Goal: Task Accomplishment & Management: Complete application form

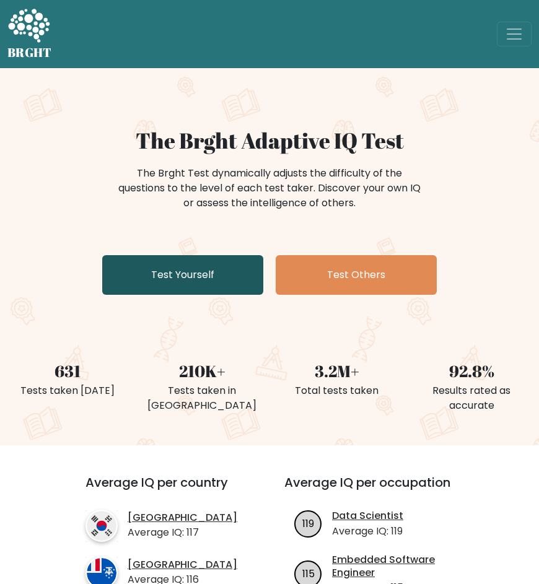
click at [208, 265] on link "Test Yourself" at bounding box center [182, 275] width 161 height 40
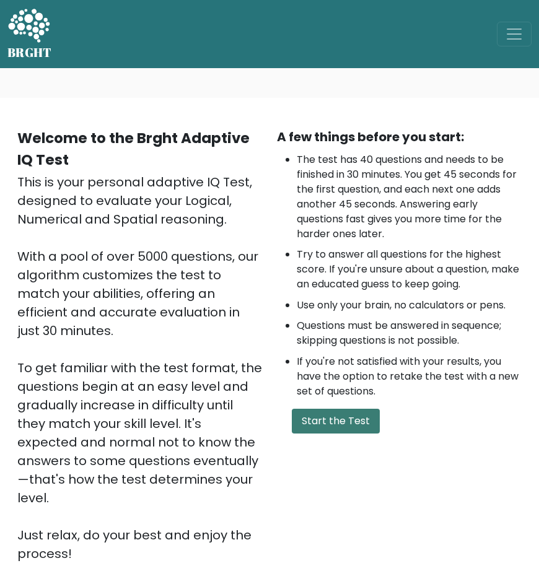
click at [333, 411] on button "Start the Test" at bounding box center [336, 421] width 88 height 25
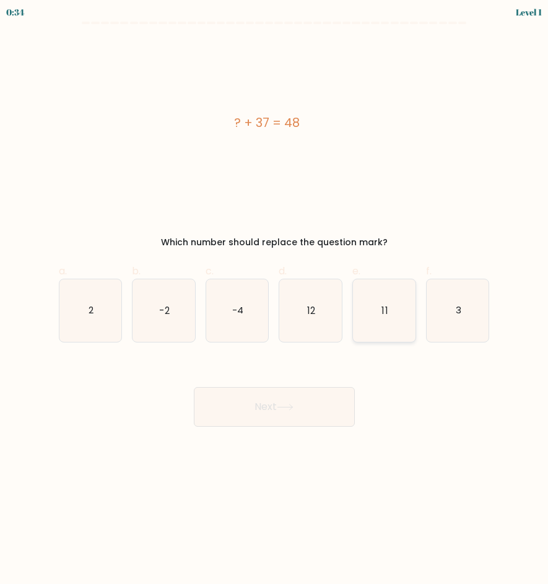
click at [403, 310] on icon "11" at bounding box center [384, 310] width 63 height 63
click at [275, 301] on input "e. 11" at bounding box center [274, 296] width 1 height 8
radio input "true"
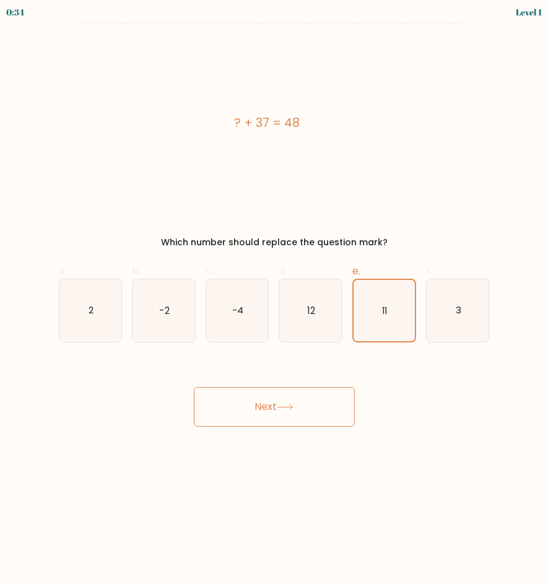
click at [295, 400] on button "Next" at bounding box center [274, 407] width 161 height 40
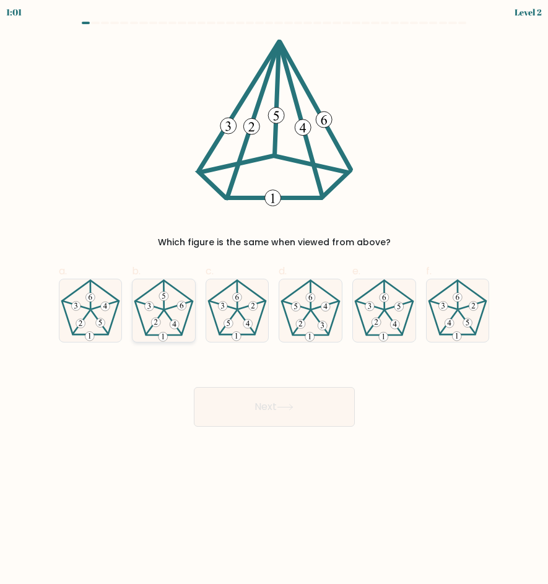
click at [157, 310] on icon at bounding box center [164, 310] width 63 height 63
click at [274, 301] on input "b." at bounding box center [274, 296] width 1 height 8
radio input "true"
click at [271, 398] on button "Next" at bounding box center [274, 407] width 161 height 40
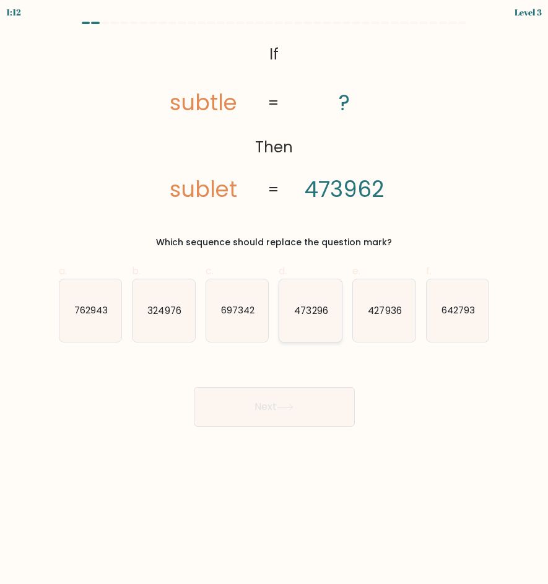
click at [314, 318] on icon "473296" at bounding box center [310, 310] width 63 height 63
click at [275, 301] on input "d. 473296" at bounding box center [274, 296] width 1 height 8
radio input "true"
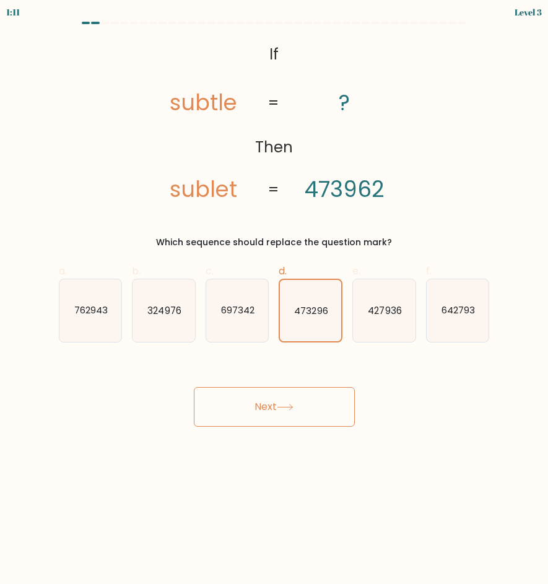
click at [294, 404] on icon at bounding box center [285, 407] width 17 height 7
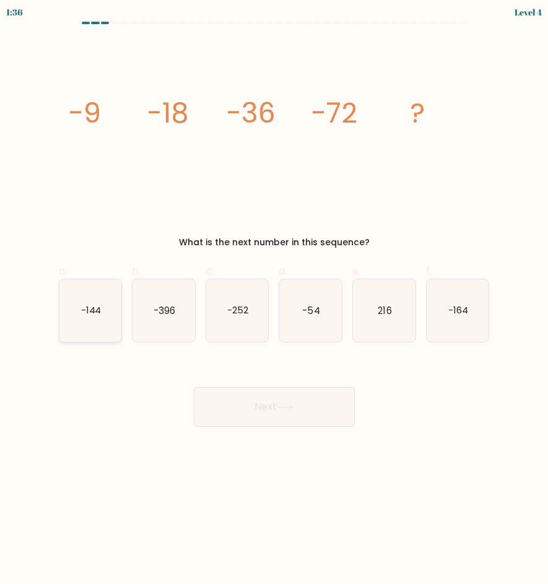
click at [105, 314] on icon "-144" at bounding box center [90, 310] width 63 height 63
click at [274, 301] on input "a. -144" at bounding box center [274, 296] width 1 height 8
radio input "true"
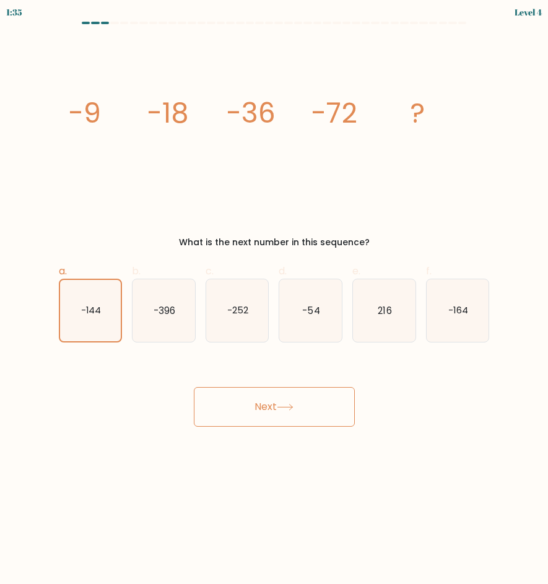
click at [283, 396] on button "Next" at bounding box center [274, 407] width 161 height 40
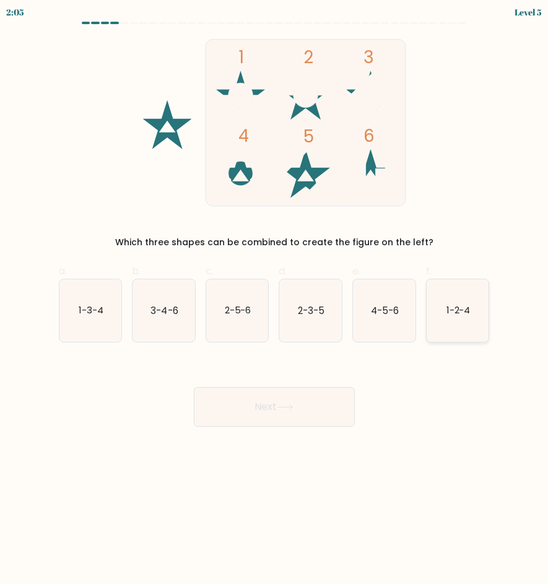
click at [448, 334] on icon "1-2-4" at bounding box center [458, 310] width 63 height 63
click at [275, 301] on input "f. 1-2-4" at bounding box center [274, 296] width 1 height 8
radio input "true"
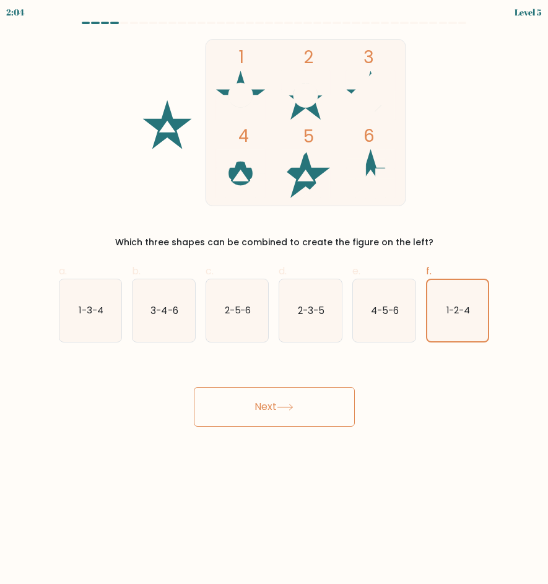
click at [280, 393] on button "Next" at bounding box center [274, 407] width 161 height 40
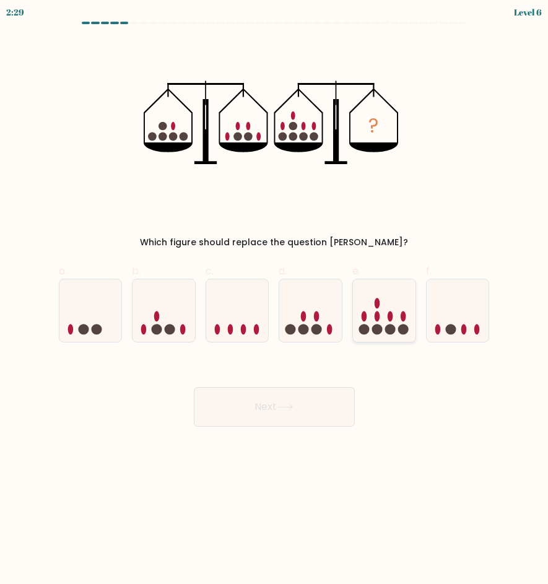
click at [401, 317] on icon at bounding box center [384, 310] width 63 height 51
click at [275, 301] on input "e." at bounding box center [274, 296] width 1 height 8
radio input "true"
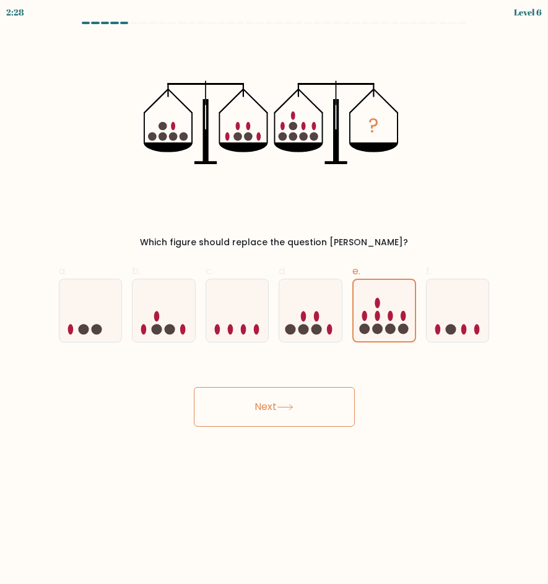
click at [271, 408] on button "Next" at bounding box center [274, 407] width 161 height 40
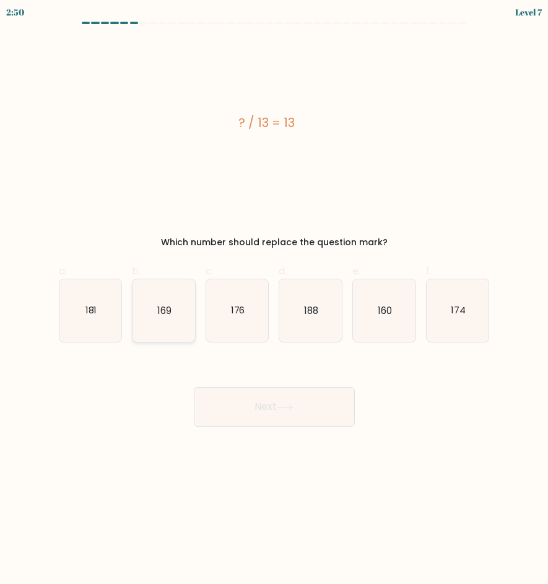
drag, startPoint x: 165, startPoint y: 307, endPoint x: 194, endPoint y: 328, distance: 35.9
click at [165, 307] on text "169" at bounding box center [164, 310] width 14 height 13
click at [274, 301] on input "b. 169" at bounding box center [274, 296] width 1 height 8
radio input "true"
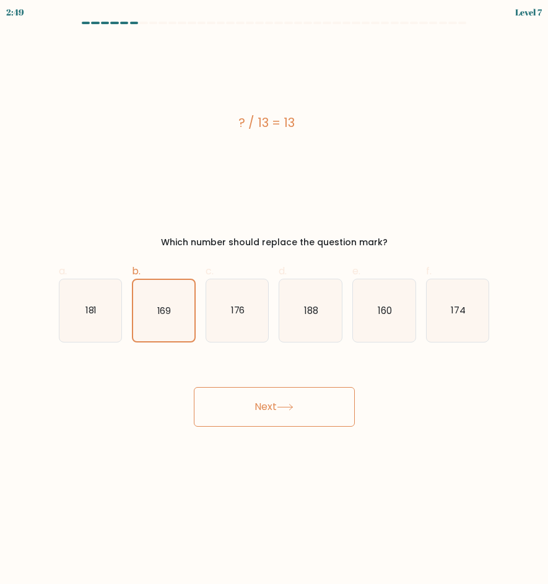
click at [281, 416] on button "Next" at bounding box center [274, 407] width 161 height 40
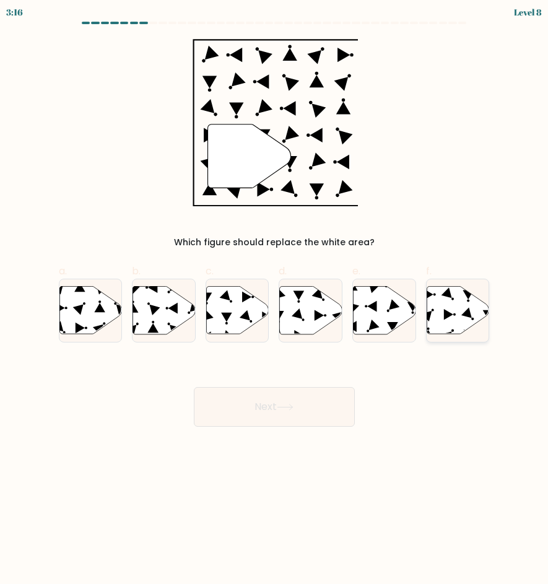
click at [442, 313] on icon at bounding box center [458, 310] width 63 height 48
click at [275, 301] on input "f." at bounding box center [274, 296] width 1 height 8
radio input "true"
click at [274, 410] on button "Next" at bounding box center [274, 407] width 161 height 40
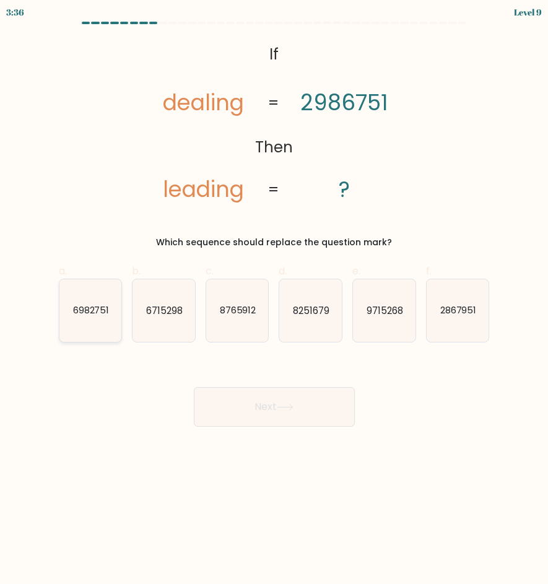
click at [102, 318] on icon "6982751" at bounding box center [90, 310] width 63 height 63
click at [274, 301] on input "a. 6982751" at bounding box center [274, 296] width 1 height 8
radio input "true"
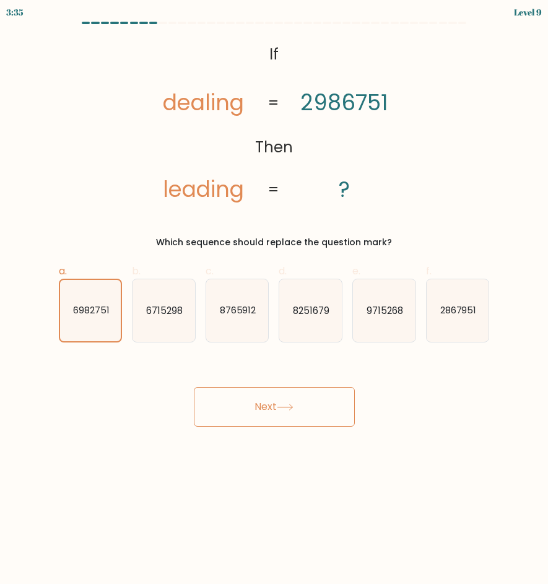
click at [268, 393] on button "Next" at bounding box center [274, 407] width 161 height 40
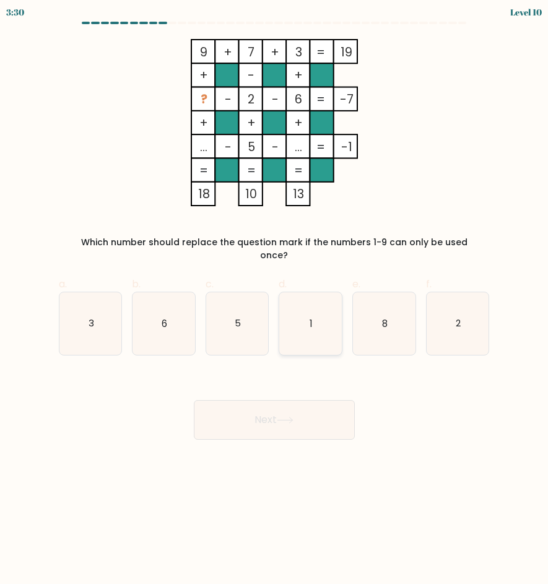
click at [315, 305] on icon "1" at bounding box center [310, 323] width 63 height 63
click at [275, 301] on input "d. 1" at bounding box center [274, 296] width 1 height 8
radio input "true"
click at [292, 418] on icon at bounding box center [285, 421] width 15 height 6
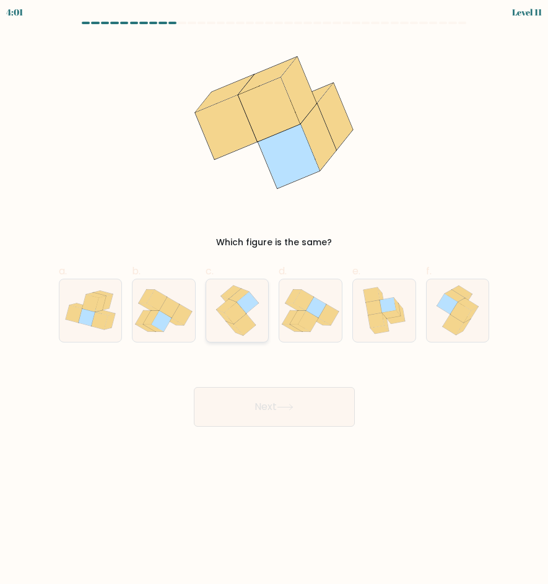
click at [252, 316] on icon at bounding box center [238, 310] width 50 height 63
click at [274, 301] on input "c." at bounding box center [274, 296] width 1 height 8
radio input "true"
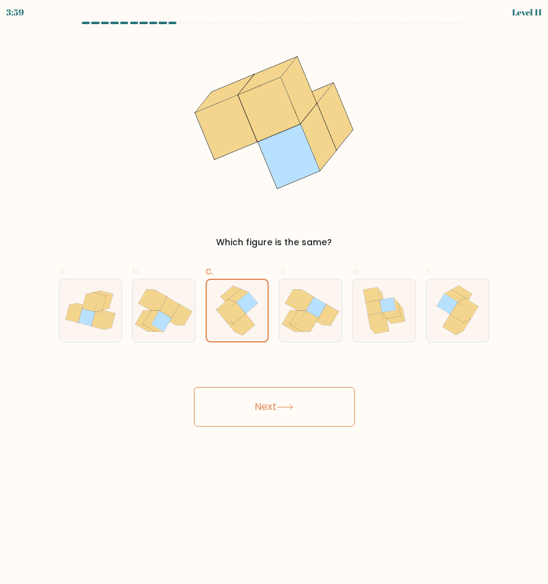
click at [273, 393] on button "Next" at bounding box center [274, 407] width 161 height 40
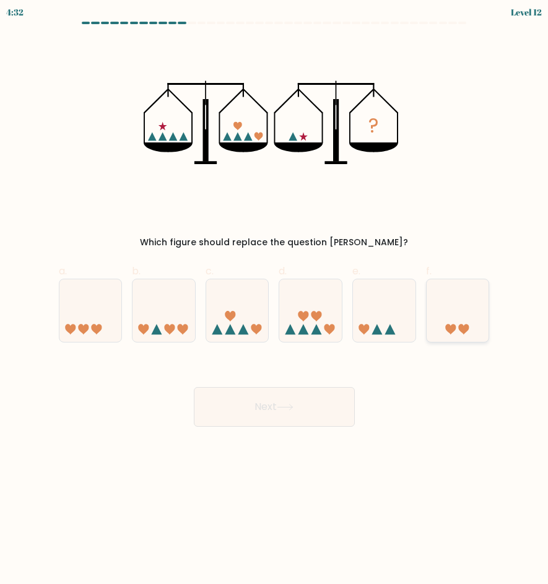
click at [442, 323] on icon at bounding box center [458, 310] width 63 height 51
click at [275, 301] on input "f." at bounding box center [274, 296] width 1 height 8
radio input "true"
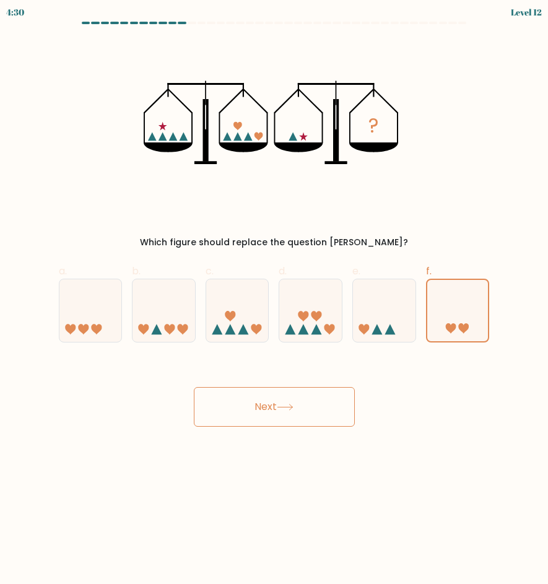
click at [311, 395] on button "Next" at bounding box center [274, 407] width 161 height 40
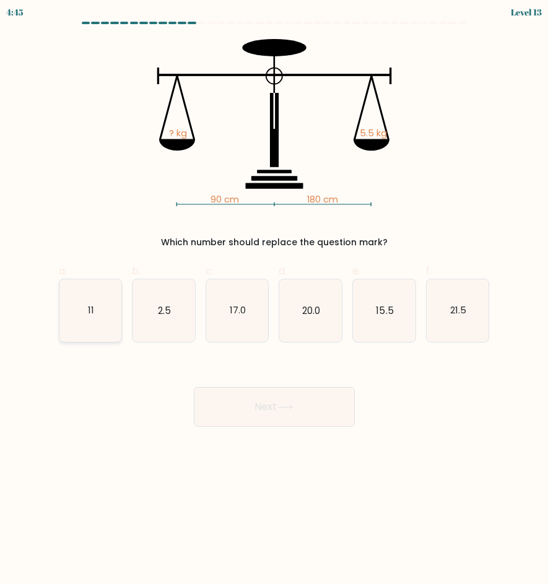
click at [89, 315] on text "11" at bounding box center [91, 310] width 6 height 13
click at [274, 301] on input "a. 11" at bounding box center [274, 296] width 1 height 8
radio input "true"
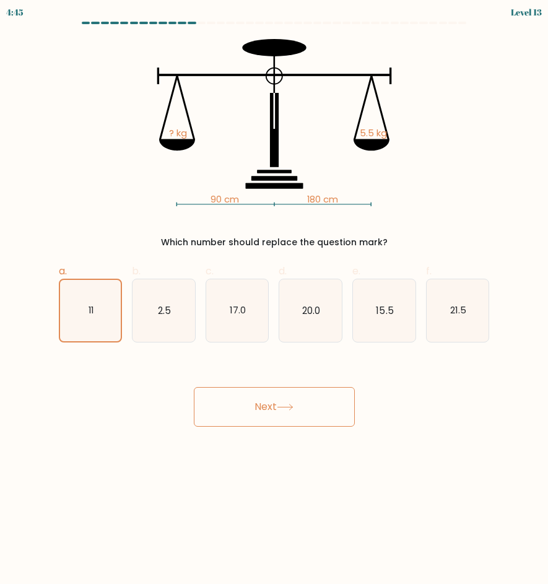
click at [265, 393] on button "Next" at bounding box center [274, 407] width 161 height 40
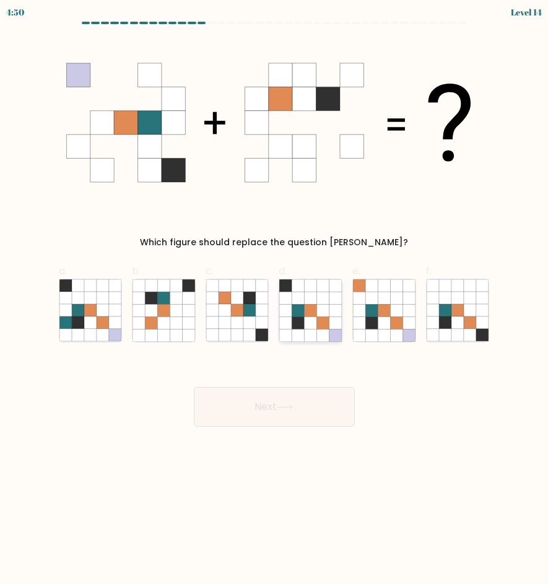
click at [296, 300] on icon at bounding box center [298, 298] width 12 height 12
click at [275, 300] on input "d." at bounding box center [274, 296] width 1 height 8
radio input "true"
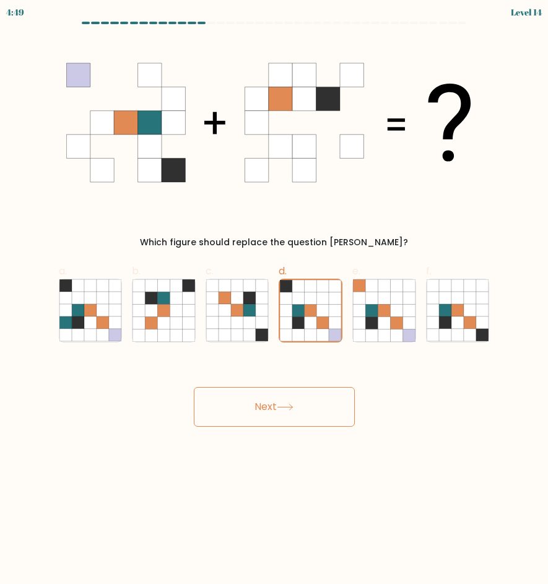
click at [276, 417] on button "Next" at bounding box center [274, 407] width 161 height 40
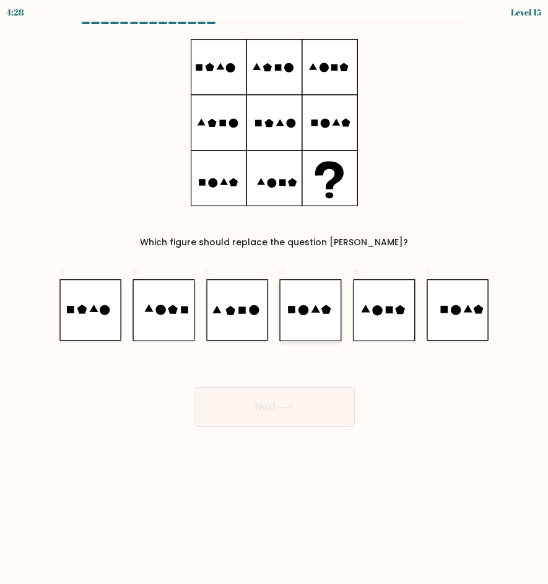
click at [302, 318] on icon at bounding box center [310, 310] width 63 height 62
click at [275, 301] on input "d." at bounding box center [274, 296] width 1 height 8
radio input "true"
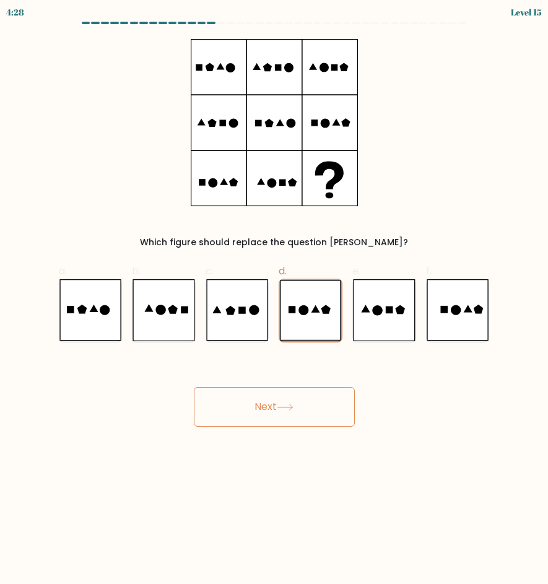
click at [284, 408] on icon at bounding box center [285, 407] width 17 height 7
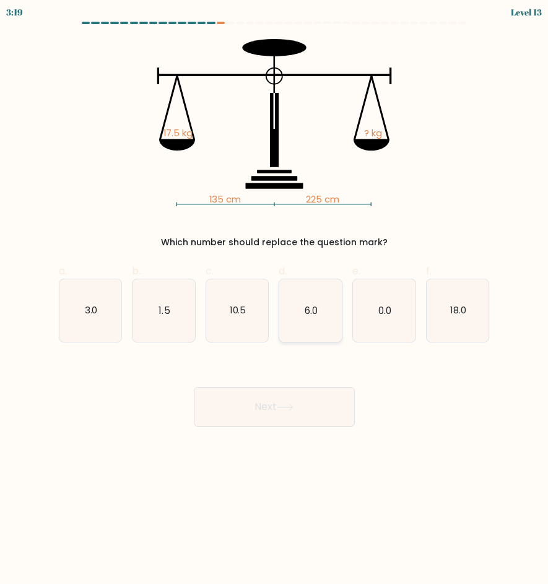
click at [314, 301] on icon "6.0" at bounding box center [310, 310] width 63 height 63
click at [275, 301] on input "d. 6.0" at bounding box center [274, 296] width 1 height 8
radio input "true"
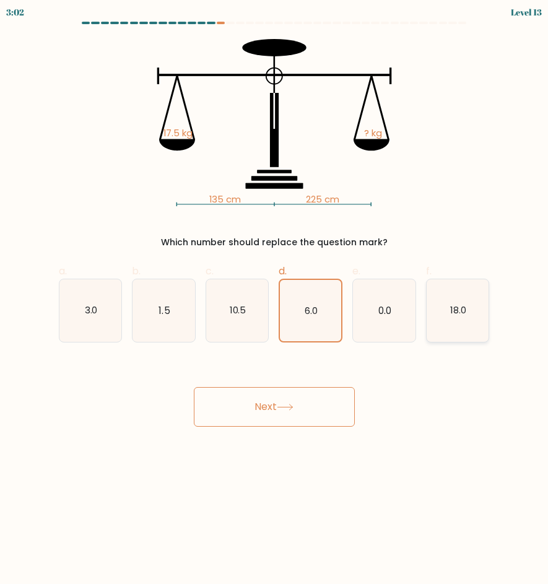
click at [459, 317] on text "18.0" at bounding box center [458, 310] width 16 height 13
click at [275, 301] on input "f. 18.0" at bounding box center [274, 296] width 1 height 8
radio input "true"
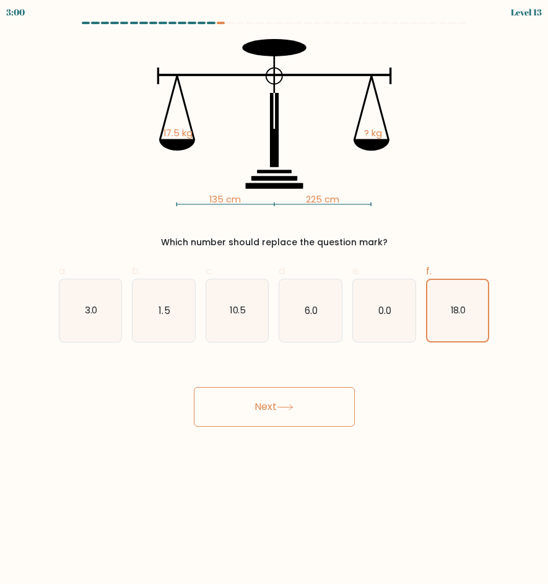
click at [278, 412] on button "Next" at bounding box center [274, 407] width 161 height 40
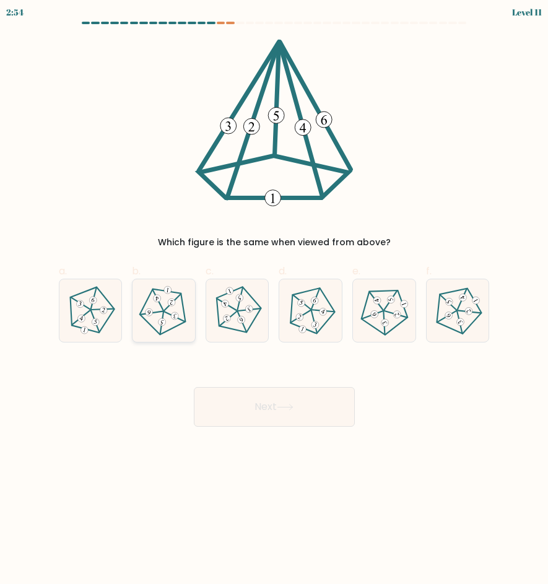
click at [176, 316] on 754 at bounding box center [174, 316] width 9 height 9
click at [274, 301] on input "b." at bounding box center [274, 296] width 1 height 8
radio input "true"
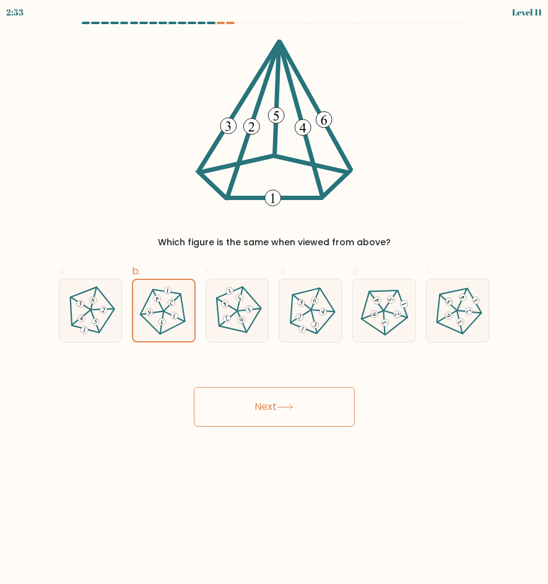
click at [245, 395] on button "Next" at bounding box center [274, 407] width 161 height 40
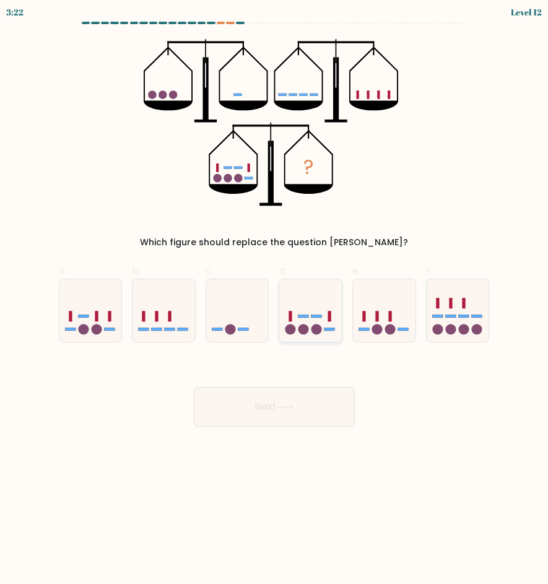
click at [320, 315] on rect at bounding box center [317, 316] width 11 height 3
click at [275, 301] on input "d." at bounding box center [274, 296] width 1 height 8
radio input "true"
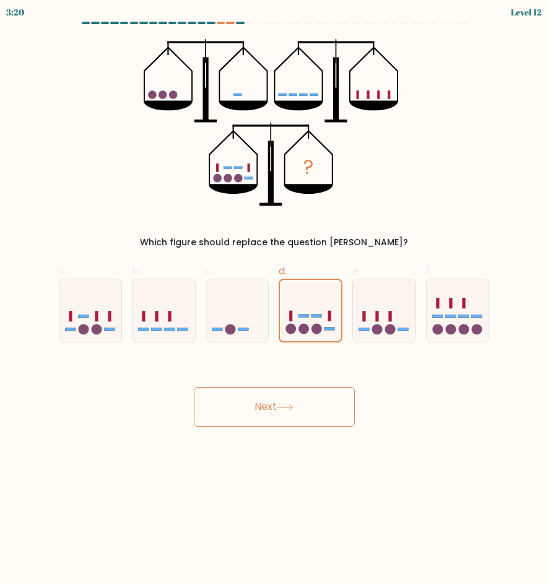
click at [275, 401] on button "Next" at bounding box center [274, 407] width 161 height 40
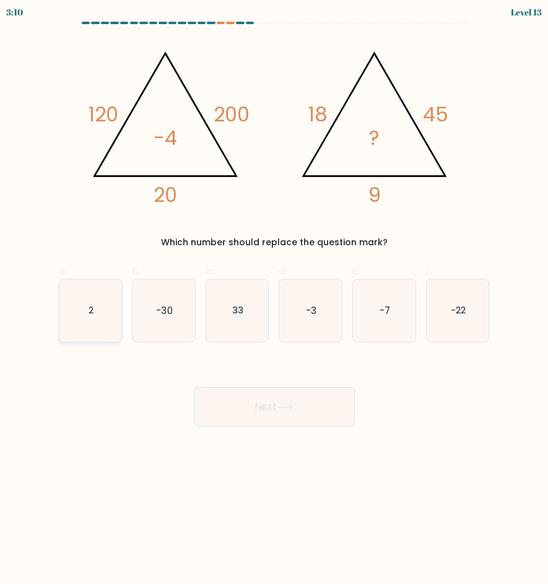
click at [89, 297] on icon "2" at bounding box center [90, 310] width 63 height 63
click at [274, 297] on input "a. 2" at bounding box center [274, 296] width 1 height 8
radio input "true"
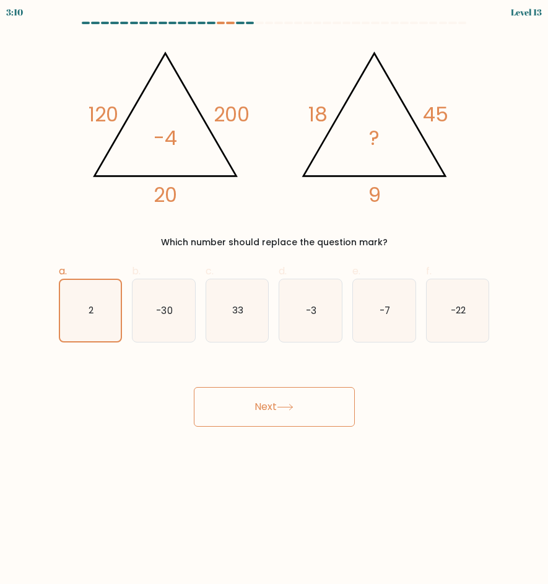
click at [271, 397] on button "Next" at bounding box center [274, 407] width 161 height 40
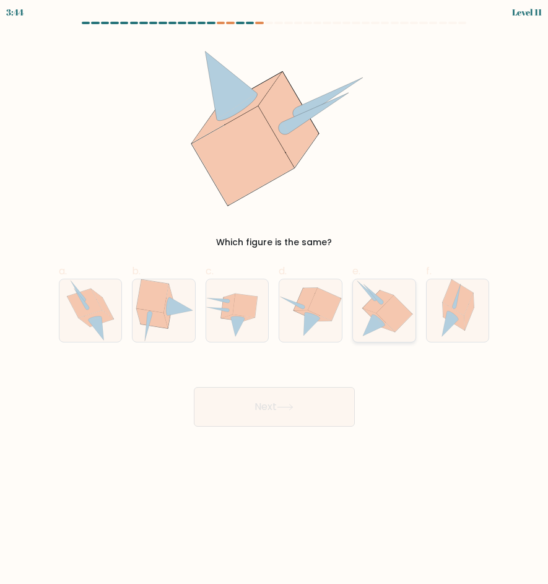
click at [395, 310] on icon at bounding box center [395, 314] width 36 height 37
click at [275, 301] on input "e." at bounding box center [274, 296] width 1 height 8
radio input "true"
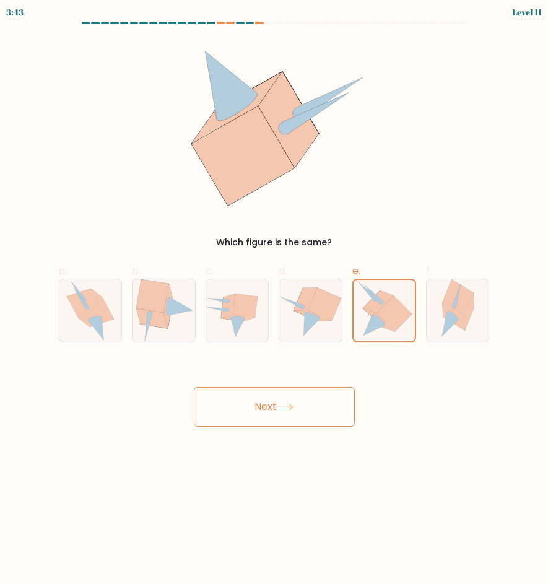
click at [290, 395] on button "Next" at bounding box center [274, 407] width 161 height 40
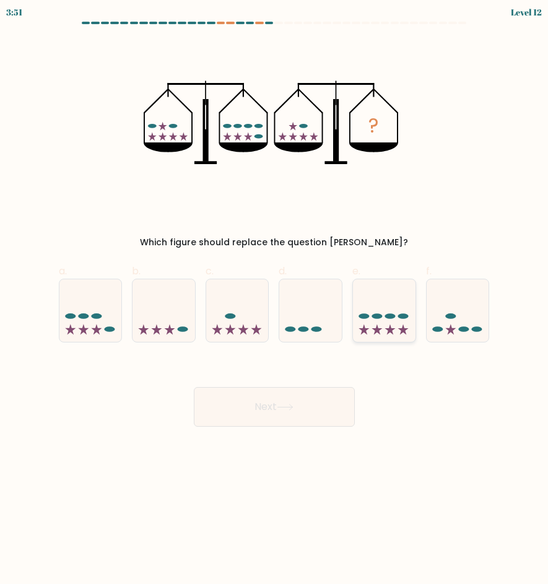
click at [377, 320] on icon at bounding box center [384, 310] width 63 height 51
click at [275, 301] on input "e." at bounding box center [274, 296] width 1 height 8
radio input "true"
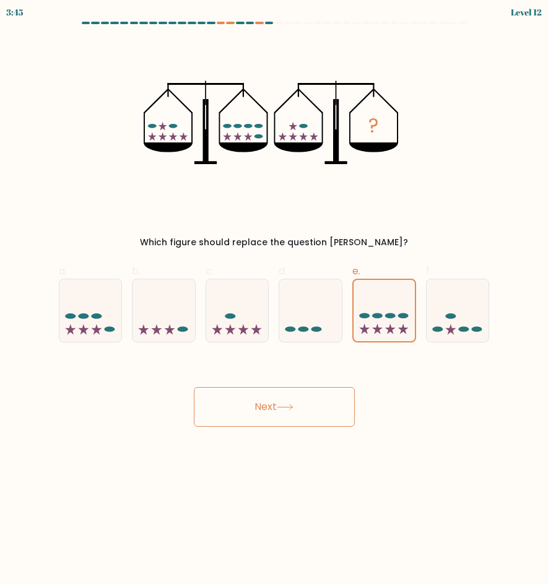
click at [269, 410] on button "Next" at bounding box center [274, 407] width 161 height 40
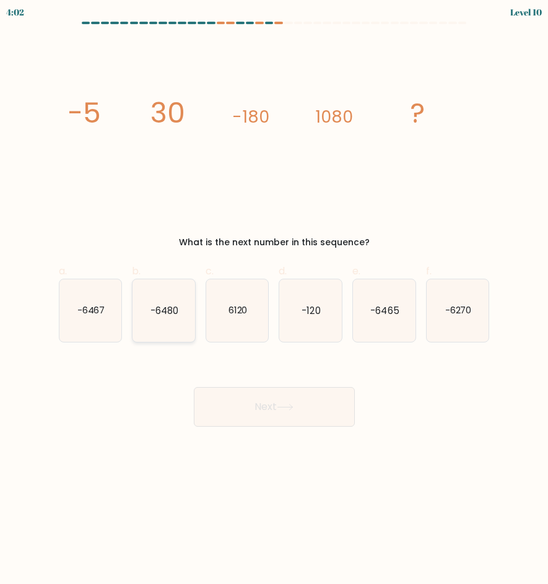
click at [166, 306] on text "-6480" at bounding box center [165, 310] width 28 height 13
click at [274, 301] on input "b. -6480" at bounding box center [274, 296] width 1 height 8
radio input "true"
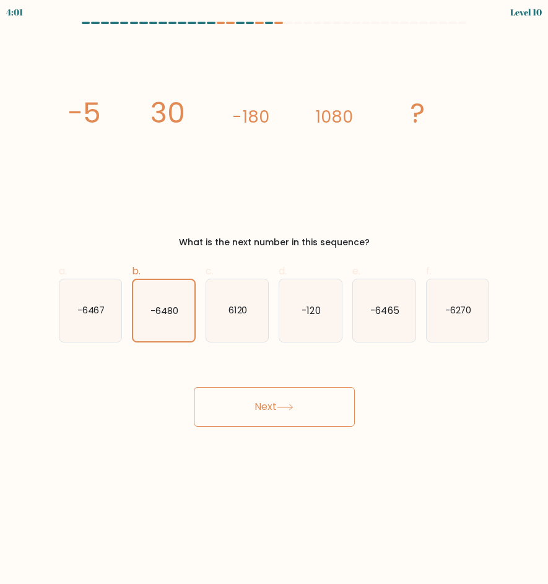
click at [262, 395] on button "Next" at bounding box center [274, 407] width 161 height 40
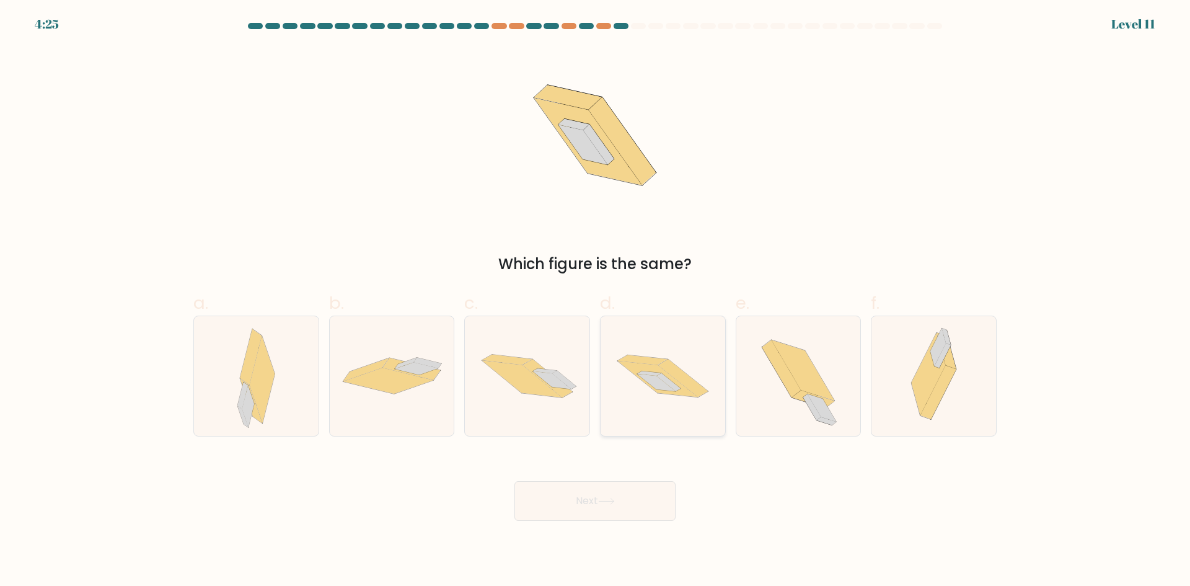
click at [548, 361] on icon at bounding box center [642, 359] width 50 height 10
click at [548, 301] on input "d." at bounding box center [595, 297] width 1 height 8
radio input "true"
click at [548, 493] on button "Next" at bounding box center [594, 501] width 161 height 40
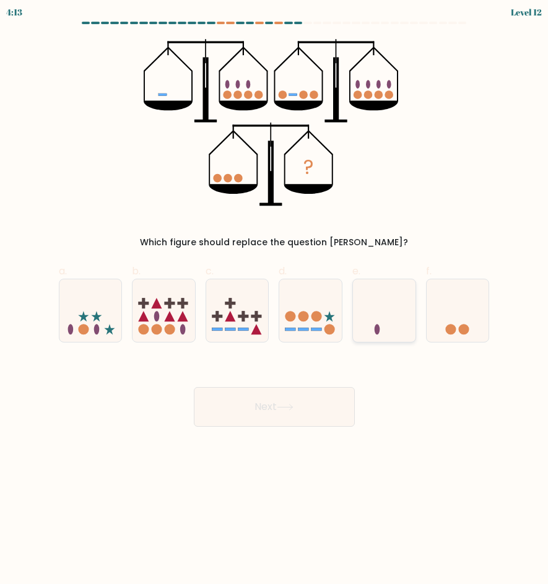
click at [398, 306] on icon at bounding box center [384, 310] width 63 height 51
click at [275, 301] on input "e." at bounding box center [274, 296] width 1 height 8
radio input "true"
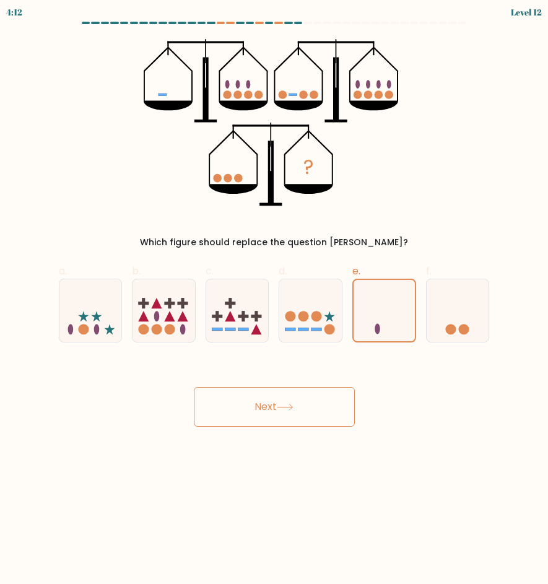
click at [279, 409] on button "Next" at bounding box center [274, 407] width 161 height 40
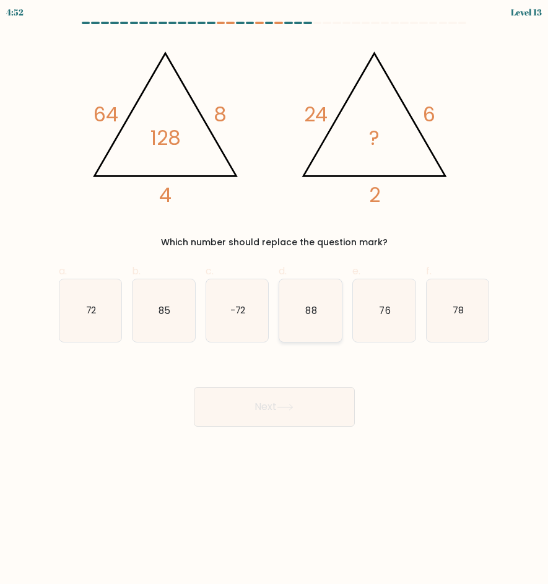
click at [309, 317] on text "88" at bounding box center [311, 310] width 11 height 13
click at [275, 301] on input "d. 88" at bounding box center [274, 296] width 1 height 8
radio input "true"
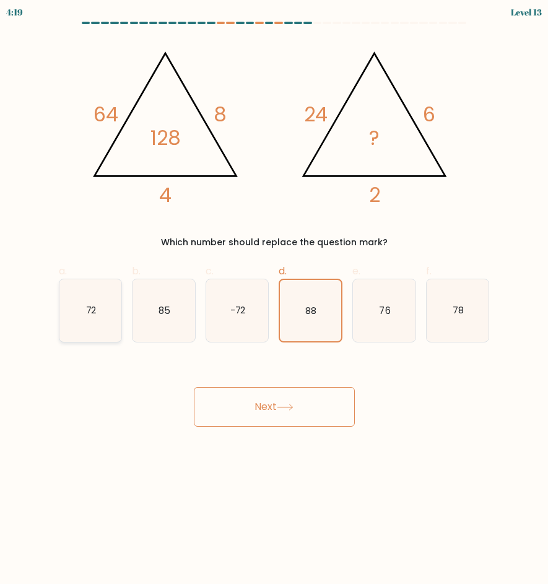
click at [89, 312] on text "72" at bounding box center [91, 310] width 11 height 13
click at [274, 301] on input "a. 72" at bounding box center [274, 296] width 1 height 8
radio input "true"
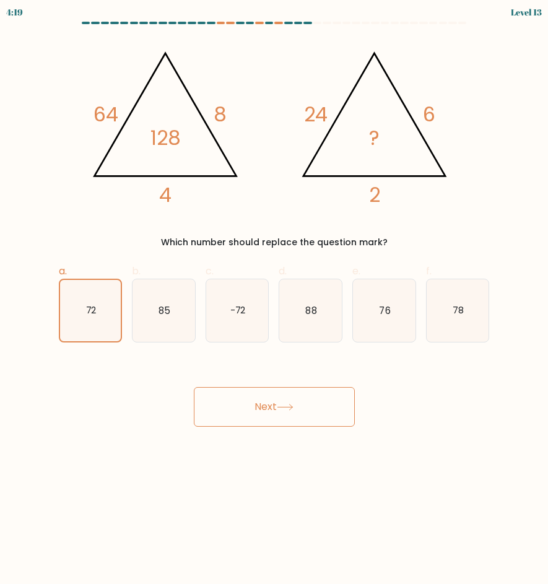
click at [301, 395] on button "Next" at bounding box center [274, 407] width 161 height 40
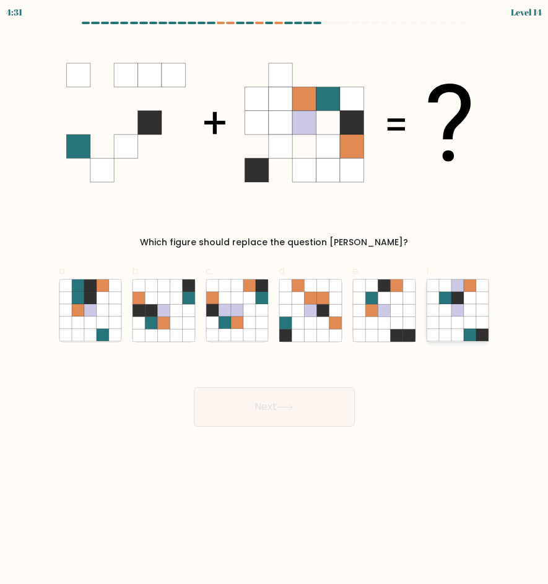
click at [473, 328] on icon at bounding box center [470, 323] width 12 height 12
click at [275, 301] on input "f." at bounding box center [274, 296] width 1 height 8
radio input "true"
click at [272, 401] on button "Next" at bounding box center [274, 407] width 161 height 40
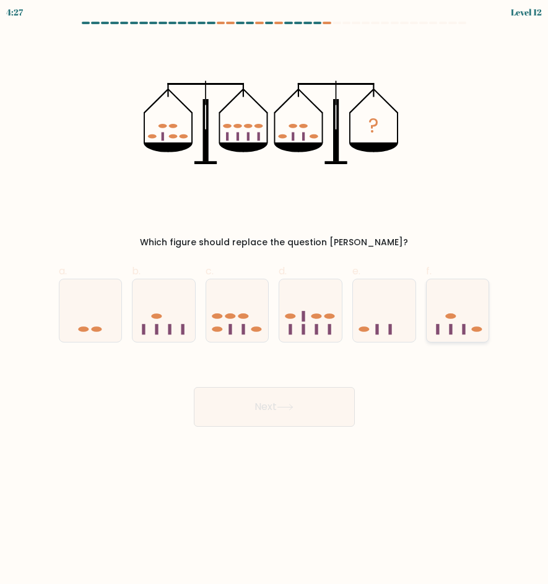
click at [459, 328] on icon at bounding box center [458, 310] width 63 height 51
click at [275, 301] on input "f." at bounding box center [274, 296] width 1 height 8
radio input "true"
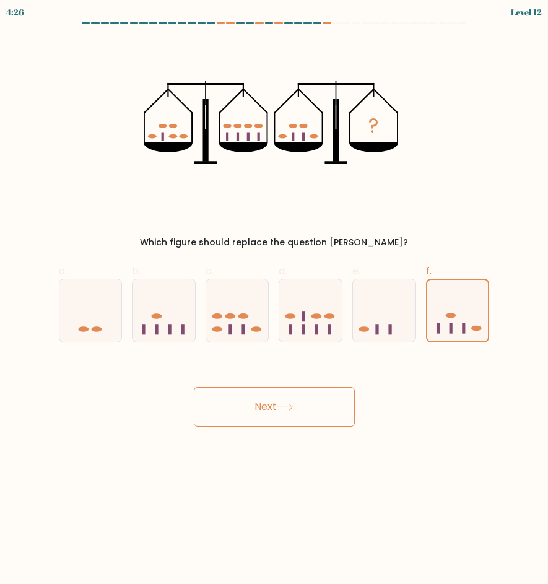
click at [304, 390] on button "Next" at bounding box center [274, 407] width 161 height 40
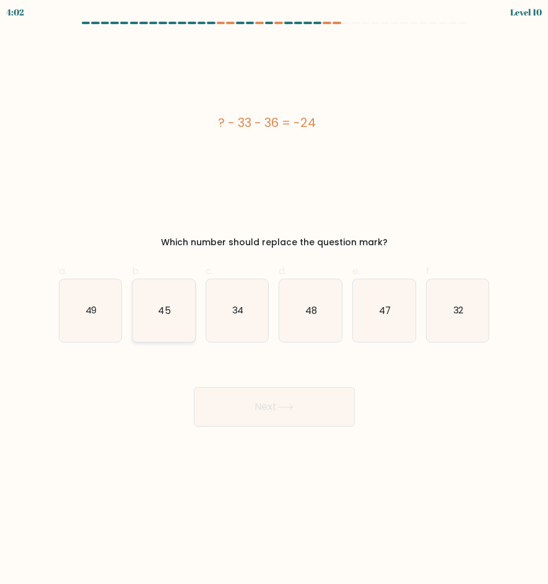
click at [156, 312] on icon "45" at bounding box center [164, 310] width 63 height 63
click at [274, 301] on input "b. 45" at bounding box center [274, 296] width 1 height 8
radio input "true"
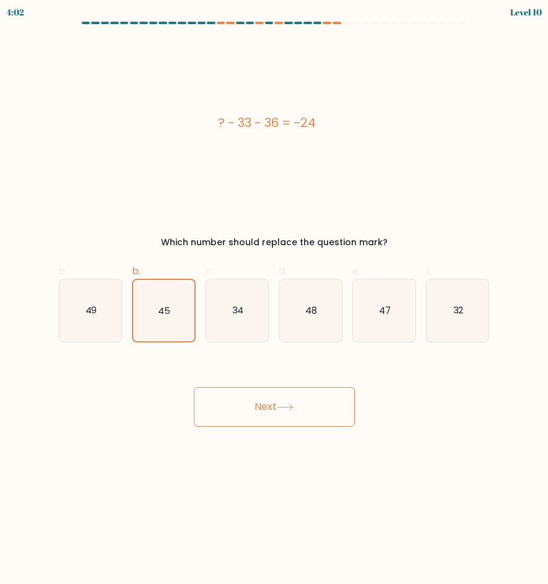
click at [282, 408] on icon at bounding box center [285, 407] width 17 height 7
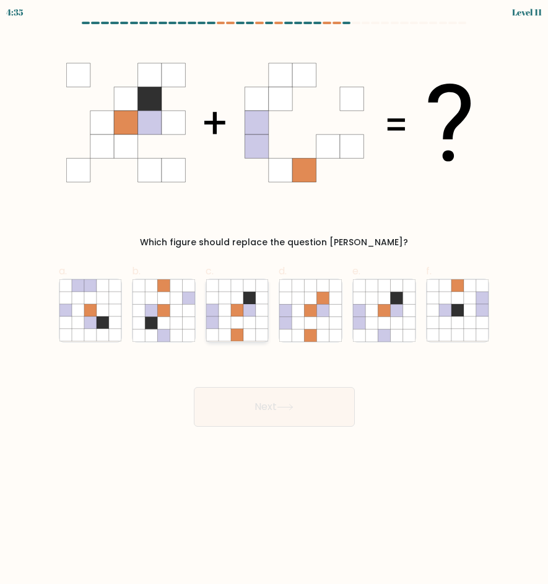
click at [244, 316] on icon at bounding box center [237, 310] width 12 height 12
click at [274, 301] on input "c." at bounding box center [274, 296] width 1 height 8
radio input "true"
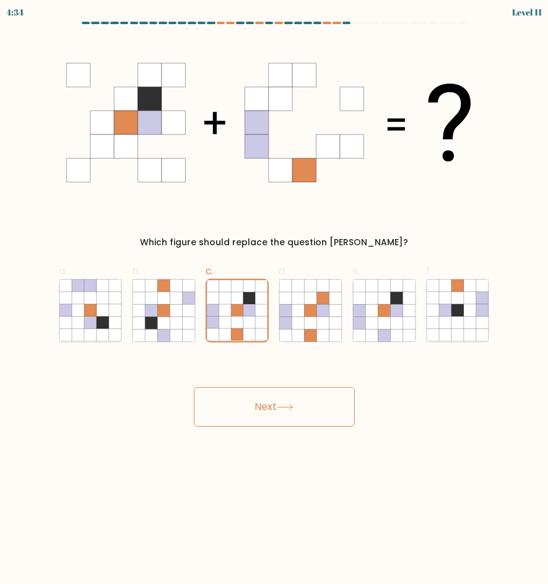
click at [240, 408] on button "Next" at bounding box center [274, 407] width 161 height 40
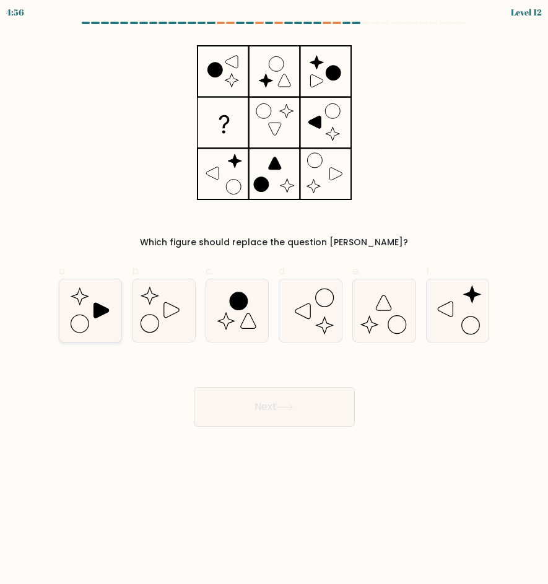
click at [107, 309] on icon at bounding box center [101, 310] width 15 height 15
click at [274, 301] on input "a." at bounding box center [274, 296] width 1 height 8
radio input "true"
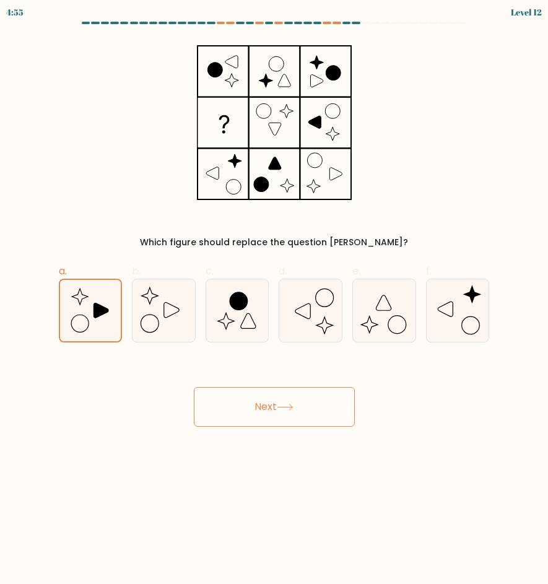
click at [278, 393] on button "Next" at bounding box center [274, 407] width 161 height 40
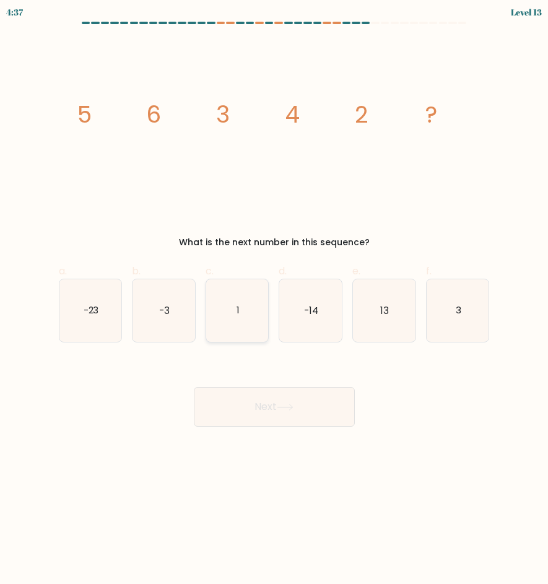
click at [226, 314] on icon "1" at bounding box center [237, 310] width 63 height 63
click at [274, 301] on input "c. 1" at bounding box center [274, 296] width 1 height 8
radio input "true"
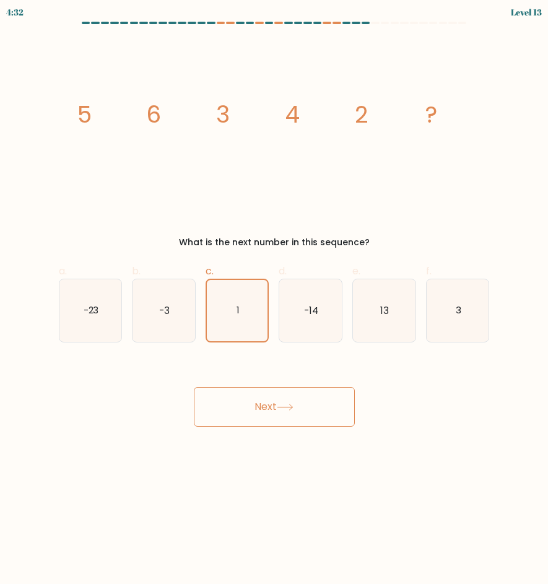
click at [290, 398] on button "Next" at bounding box center [274, 407] width 161 height 40
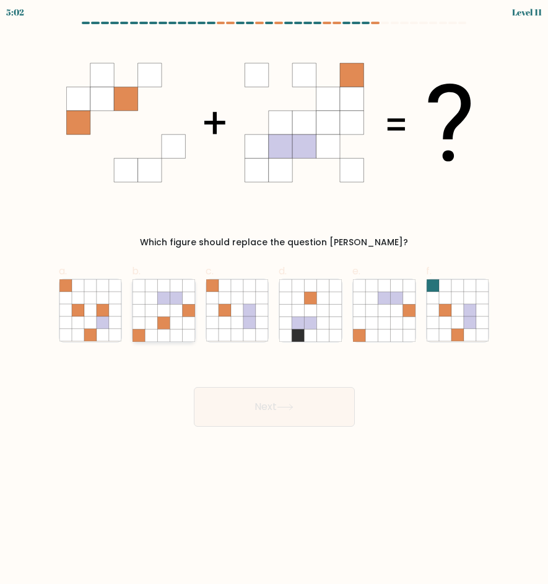
click at [177, 306] on icon at bounding box center [176, 310] width 12 height 12
click at [274, 301] on input "b." at bounding box center [274, 296] width 1 height 8
radio input "true"
click at [279, 400] on button "Next" at bounding box center [274, 407] width 161 height 40
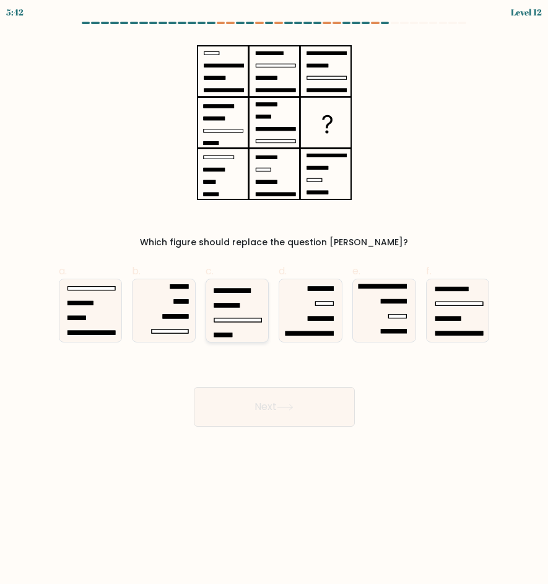
click at [246, 320] on rect at bounding box center [238, 320] width 48 height 4
click at [274, 301] on input "c." at bounding box center [274, 296] width 1 height 8
radio input "true"
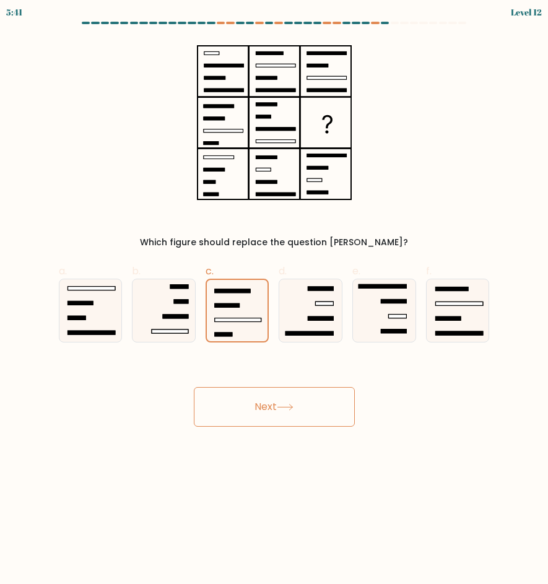
click at [292, 406] on icon at bounding box center [285, 408] width 15 height 6
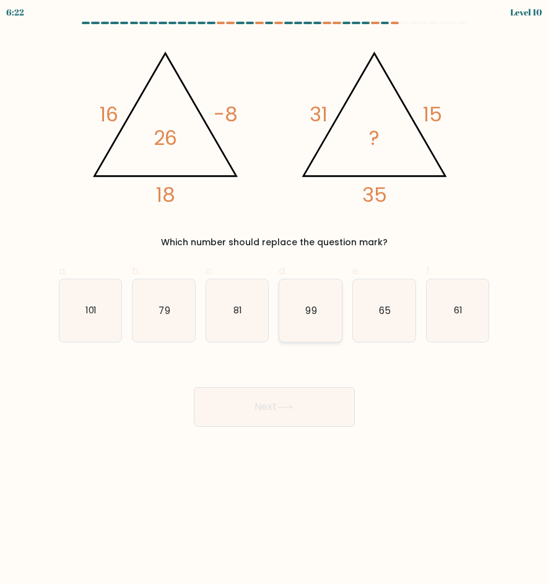
click at [306, 325] on icon "99" at bounding box center [310, 310] width 63 height 63
click at [275, 301] on input "d. 99" at bounding box center [274, 296] width 1 height 8
radio input "true"
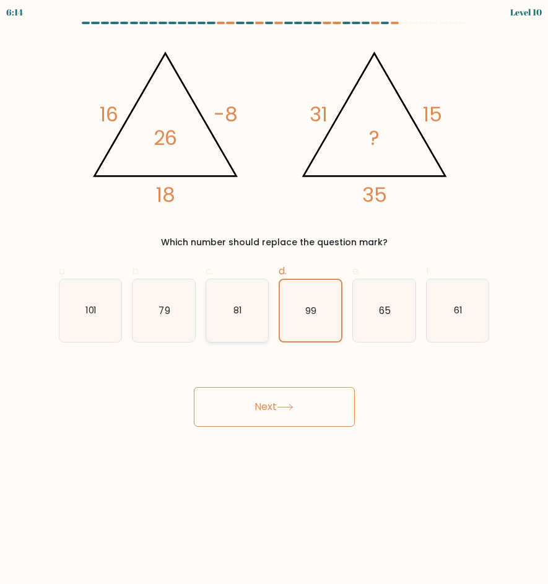
click at [242, 325] on icon "81" at bounding box center [237, 310] width 63 height 63
click at [274, 301] on input "c. 81" at bounding box center [274, 296] width 1 height 8
radio input "true"
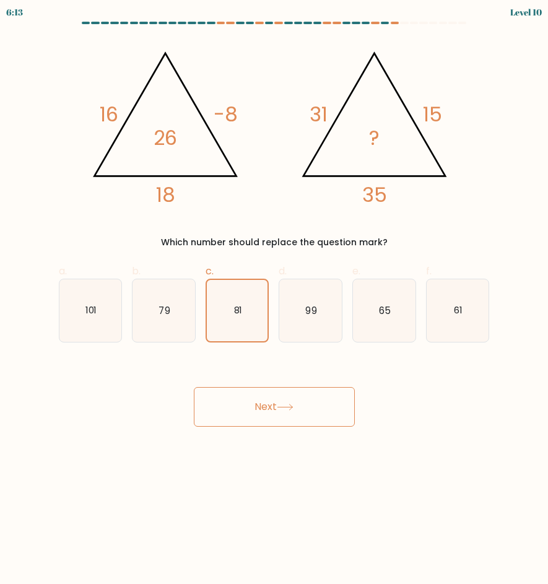
click at [281, 401] on button "Next" at bounding box center [274, 407] width 161 height 40
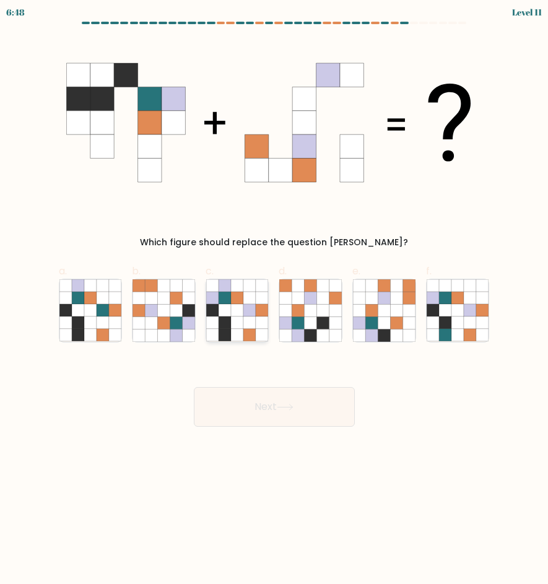
click at [259, 336] on icon at bounding box center [262, 335] width 12 height 12
click at [274, 301] on input "c." at bounding box center [274, 296] width 1 height 8
radio input "true"
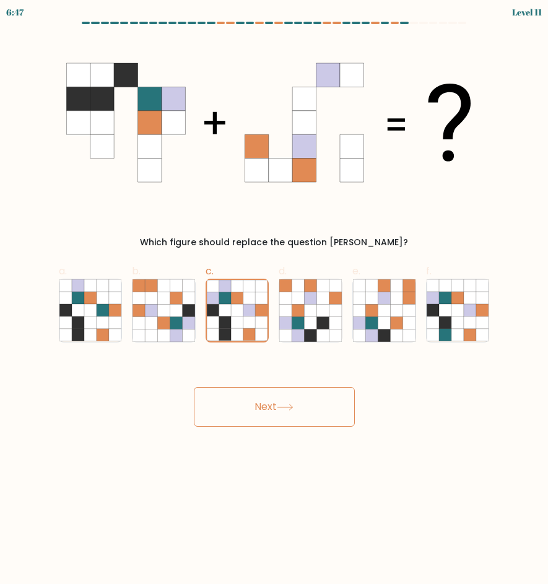
click at [262, 412] on button "Next" at bounding box center [274, 407] width 161 height 40
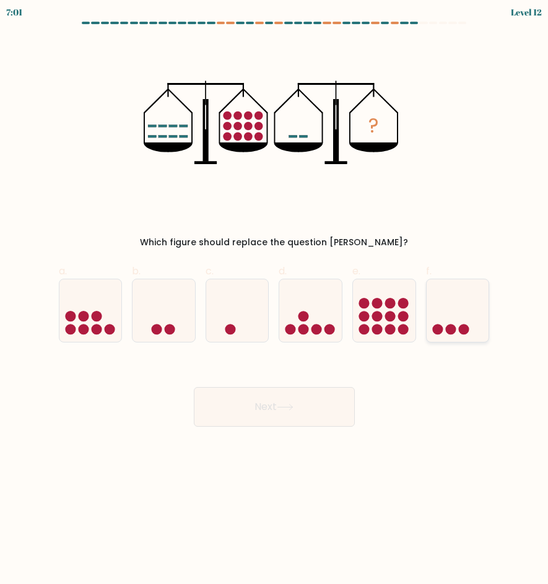
click at [443, 312] on icon at bounding box center [458, 310] width 63 height 51
click at [275, 301] on input "f." at bounding box center [274, 296] width 1 height 8
radio input "true"
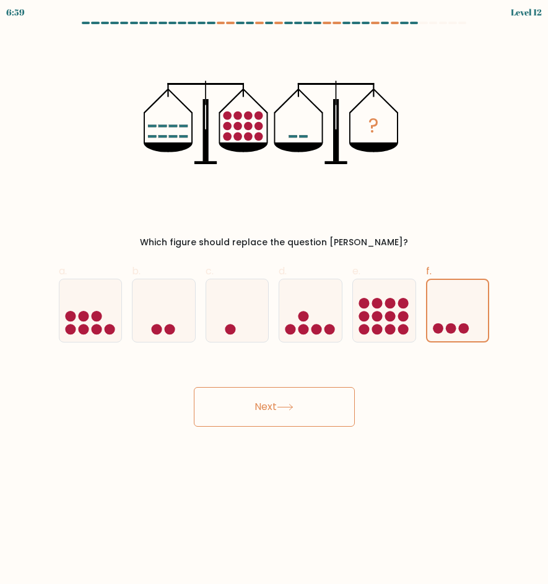
click at [294, 414] on button "Next" at bounding box center [274, 407] width 161 height 40
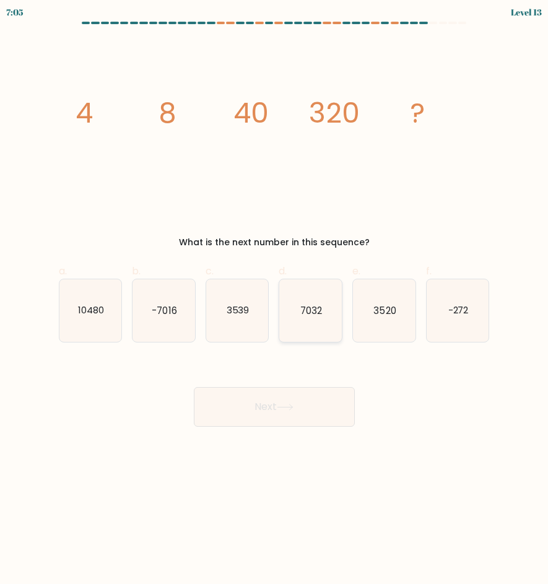
click at [328, 304] on icon "7032" at bounding box center [310, 310] width 63 height 63
click at [275, 301] on input "d. 7032" at bounding box center [274, 296] width 1 height 8
radio input "true"
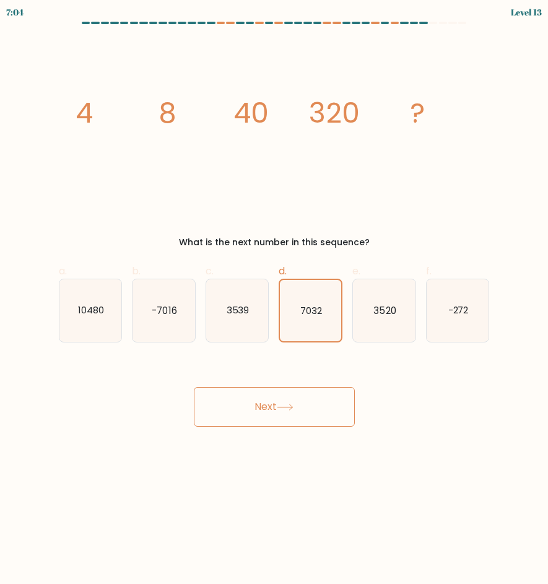
click at [284, 402] on button "Next" at bounding box center [274, 407] width 161 height 40
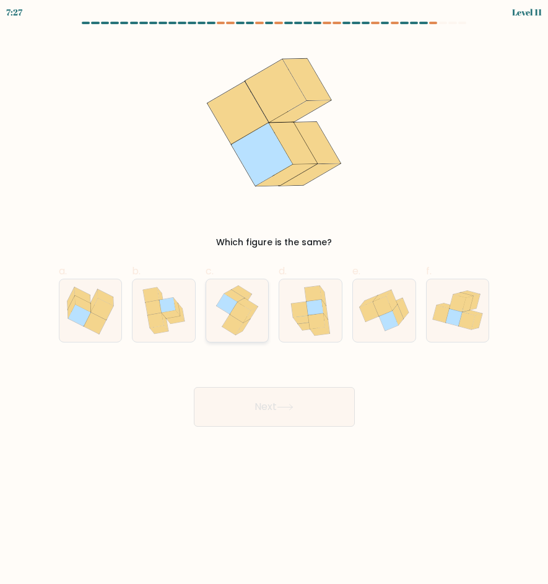
click at [255, 323] on icon at bounding box center [237, 310] width 51 height 63
click at [274, 301] on input "c." at bounding box center [274, 296] width 1 height 8
radio input "true"
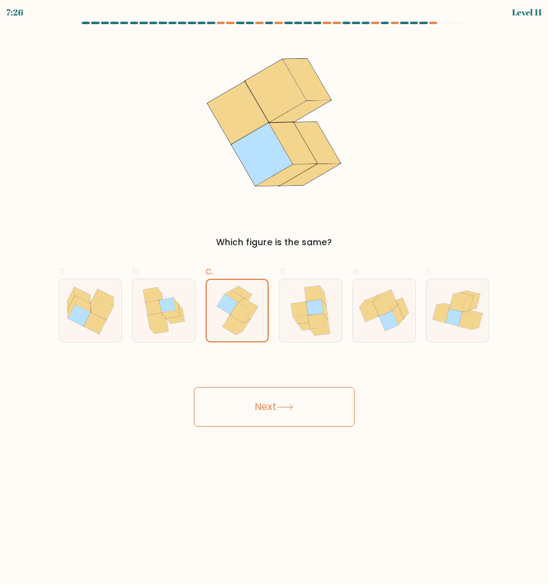
click at [278, 398] on button "Next" at bounding box center [274, 407] width 161 height 40
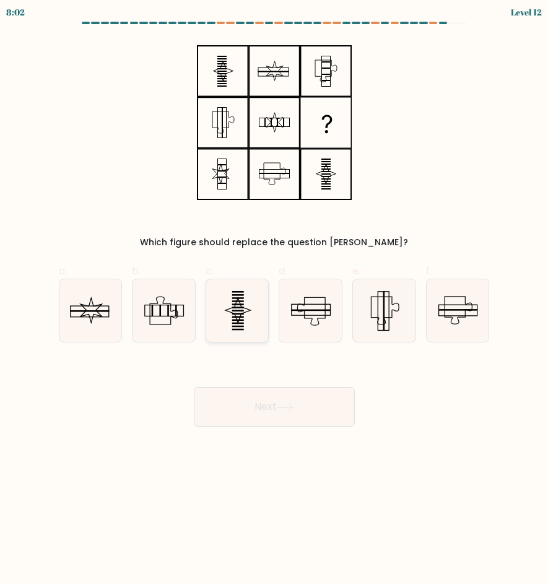
click at [250, 322] on icon at bounding box center [237, 310] width 63 height 63
click at [274, 301] on input "c." at bounding box center [274, 296] width 1 height 8
radio input "true"
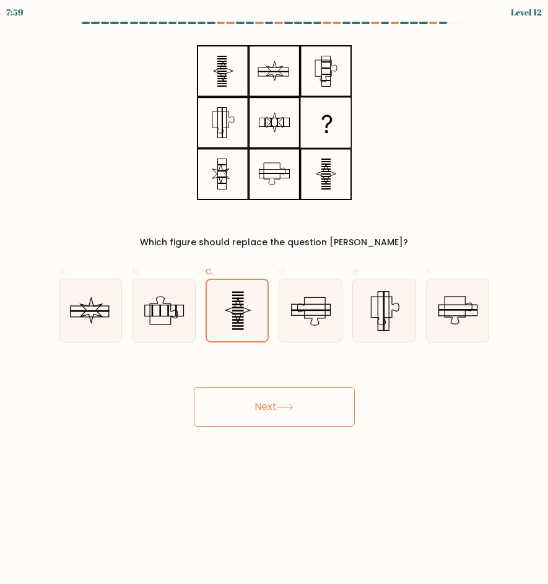
click at [293, 396] on button "Next" at bounding box center [274, 407] width 161 height 40
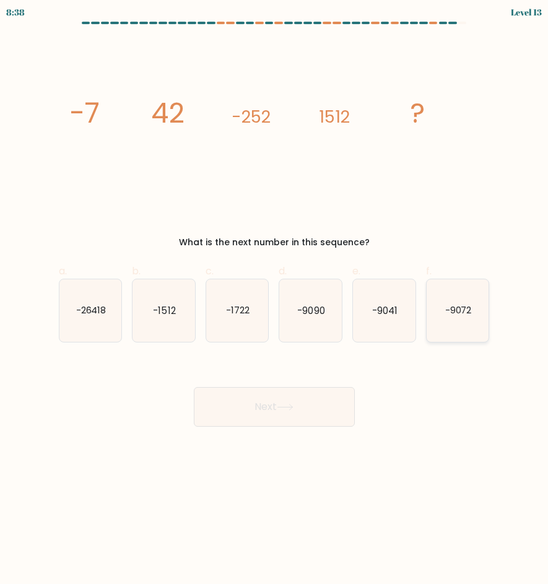
click at [437, 317] on icon "-9072" at bounding box center [458, 310] width 63 height 63
click at [275, 301] on input "f. -9072" at bounding box center [274, 296] width 1 height 8
radio input "true"
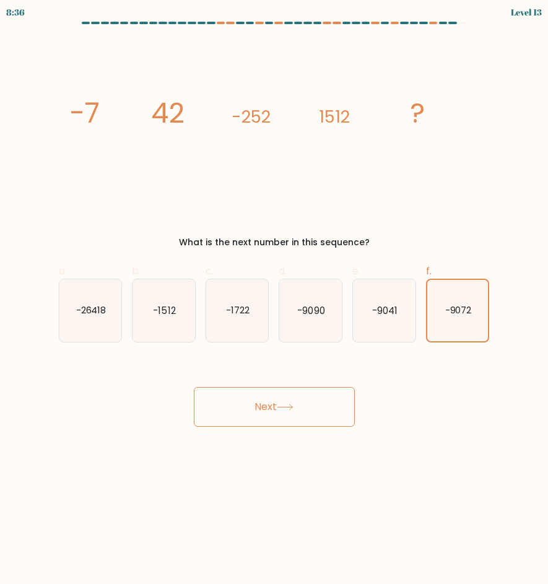
click at [279, 415] on button "Next" at bounding box center [274, 407] width 161 height 40
